Goal: Transaction & Acquisition: Purchase product/service

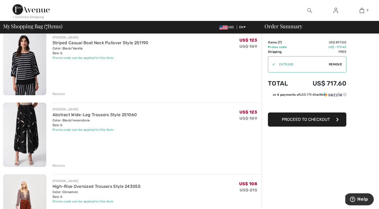
scroll to position [119, 0]
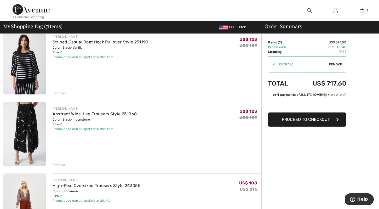
click at [61, 165] on div "Remove" at bounding box center [58, 164] width 13 height 5
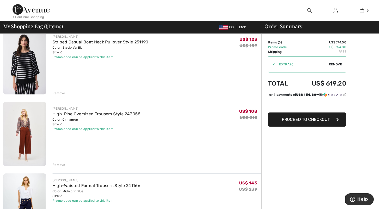
click at [58, 91] on div "Remove" at bounding box center [58, 93] width 13 height 5
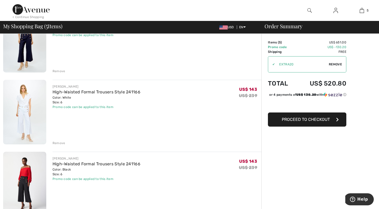
scroll to position [212, 0]
click at [68, 90] on link "High-Waisted Formal Trousers Style 241166" at bounding box center [96, 91] width 88 height 5
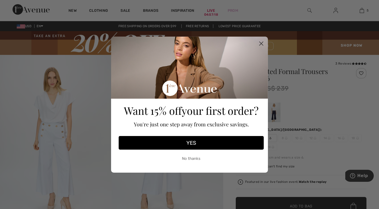
click at [261, 44] on icon "Close dialog" at bounding box center [261, 44] width 4 height 4
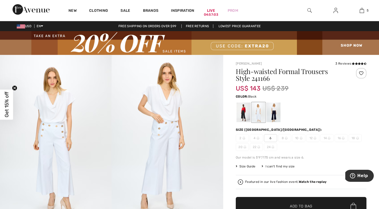
click at [243, 114] on div at bounding box center [243, 112] width 14 height 20
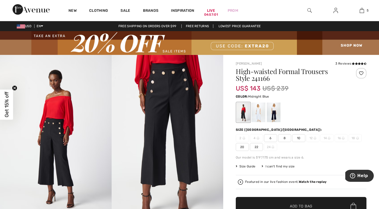
click at [274, 113] on div at bounding box center [274, 112] width 14 height 20
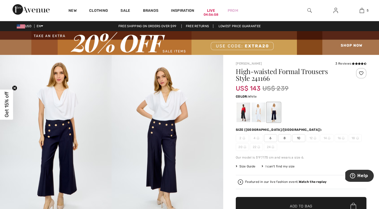
click at [261, 115] on div at bounding box center [258, 112] width 14 height 20
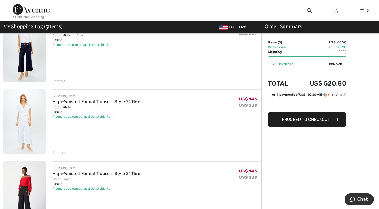
scroll to position [202, 0]
click at [36, 130] on img at bounding box center [24, 122] width 43 height 64
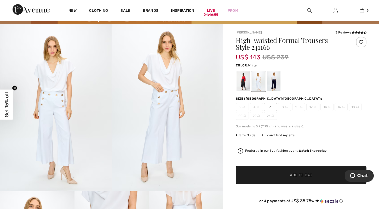
scroll to position [32, 0]
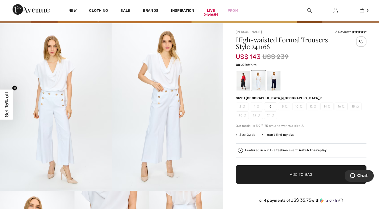
click at [172, 97] on img at bounding box center [166, 106] width 111 height 167
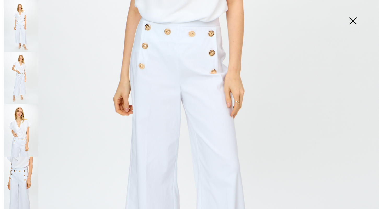
scroll to position [211, 0]
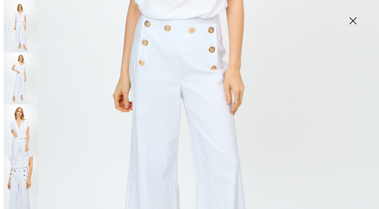
click at [28, 87] on img at bounding box center [21, 78] width 35 height 52
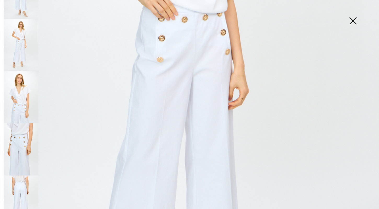
scroll to position [42, 0]
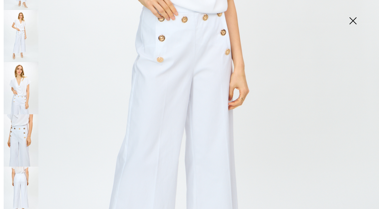
click at [25, 91] on img at bounding box center [21, 88] width 35 height 52
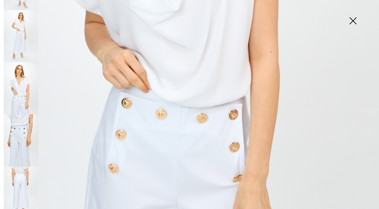
scroll to position [264, 0]
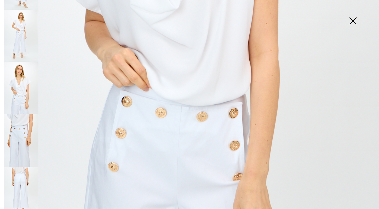
click at [18, 138] on img at bounding box center [21, 140] width 35 height 52
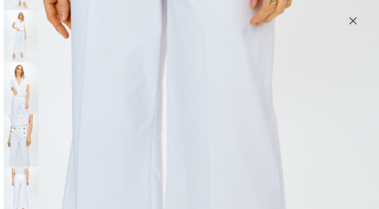
scroll to position [343, 0]
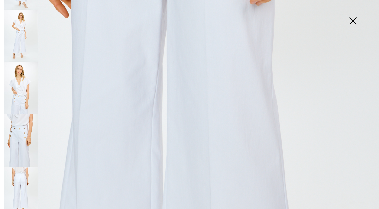
click at [17, 186] on img at bounding box center [21, 192] width 35 height 52
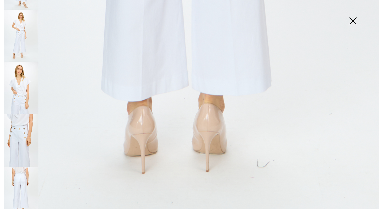
scroll to position [359, 0]
click at [350, 20] on img at bounding box center [352, 21] width 26 height 27
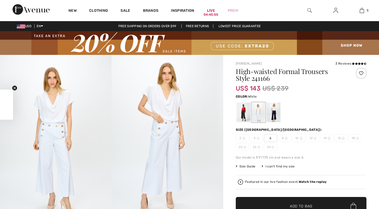
checkbox input "true"
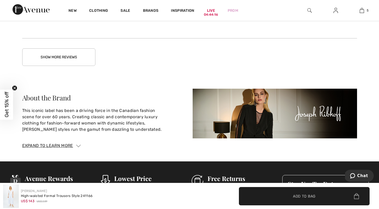
scroll to position [905, 0]
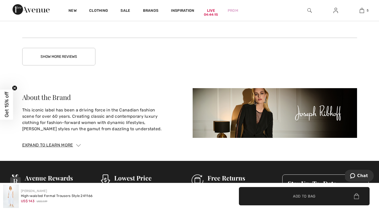
click at [72, 56] on button "Show More Reviews" at bounding box center [58, 56] width 73 height 17
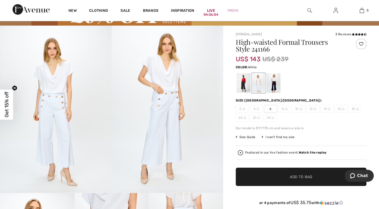
scroll to position [32, 0]
